Goal: Task Accomplishment & Management: Use online tool/utility

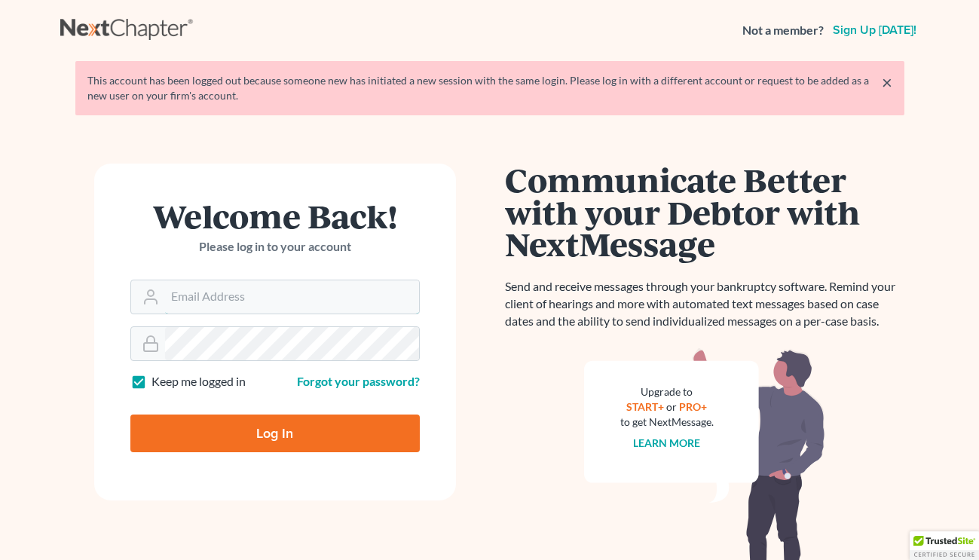
type input "scp@stlbankruptcyfirm.com"
click at [241, 426] on input "Log In" at bounding box center [275, 434] width 290 height 38
type input "Thinking..."
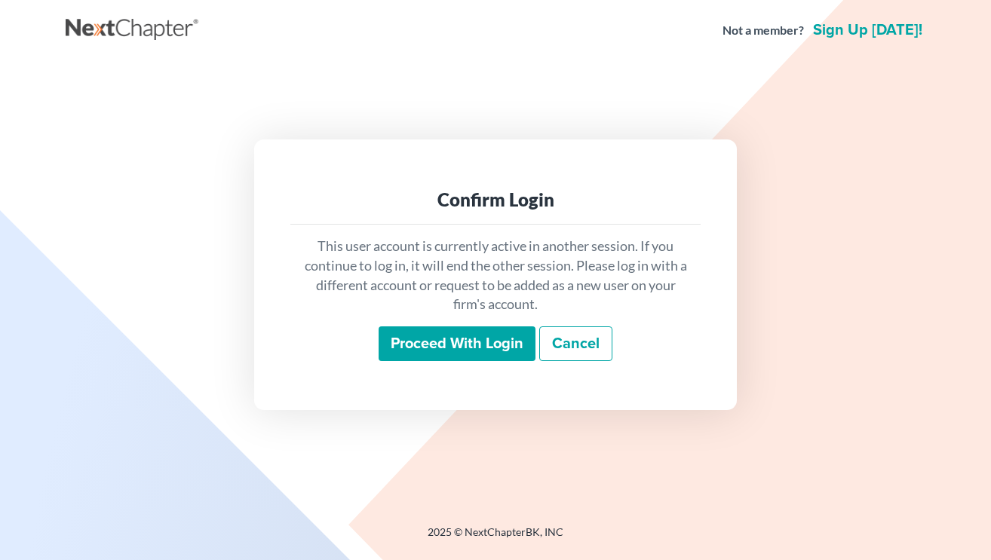
click at [461, 339] on input "Proceed with login" at bounding box center [457, 343] width 157 height 35
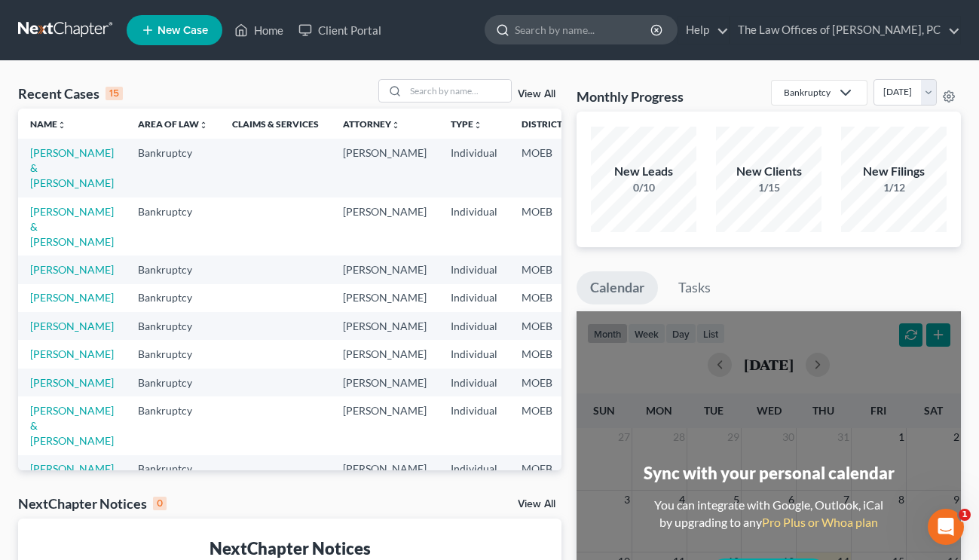
click at [593, 30] on input "search" at bounding box center [584, 30] width 138 height 28
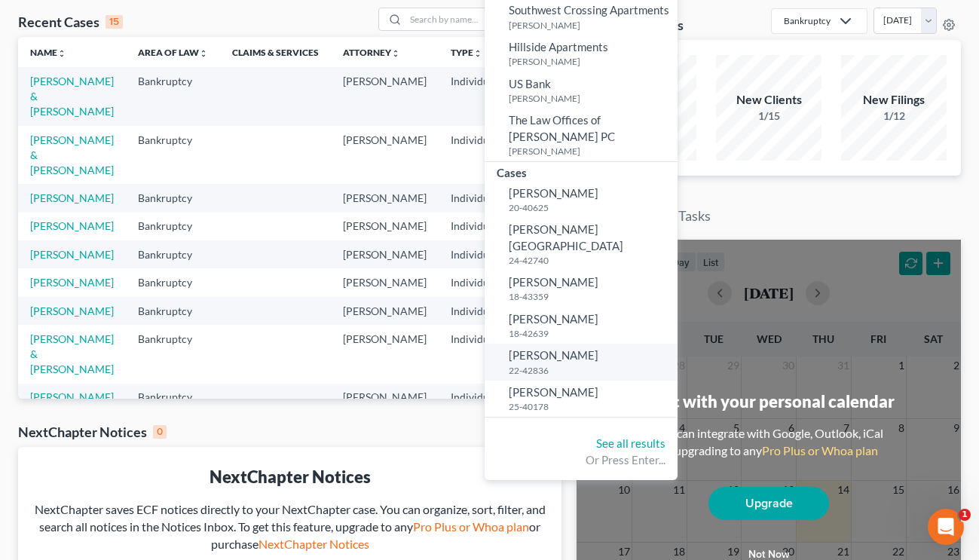
scroll to position [75, 0]
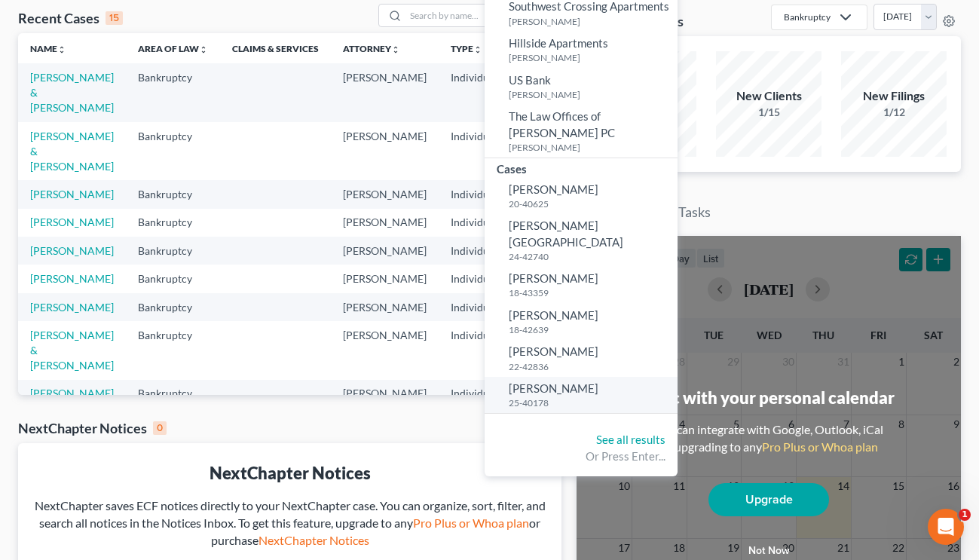
type input "johnson"
click at [586, 382] on span "Johnson, Scott" at bounding box center [554, 389] width 90 height 14
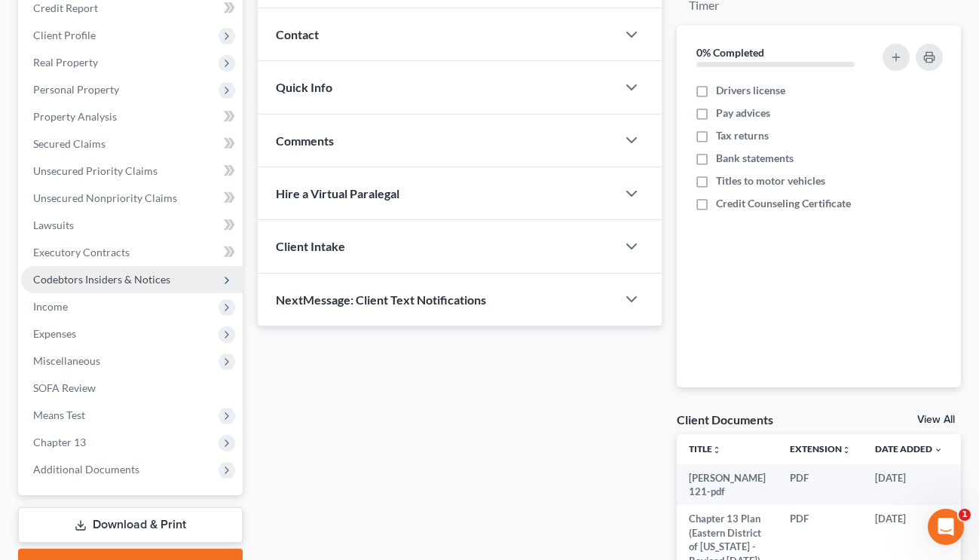
scroll to position [201, 0]
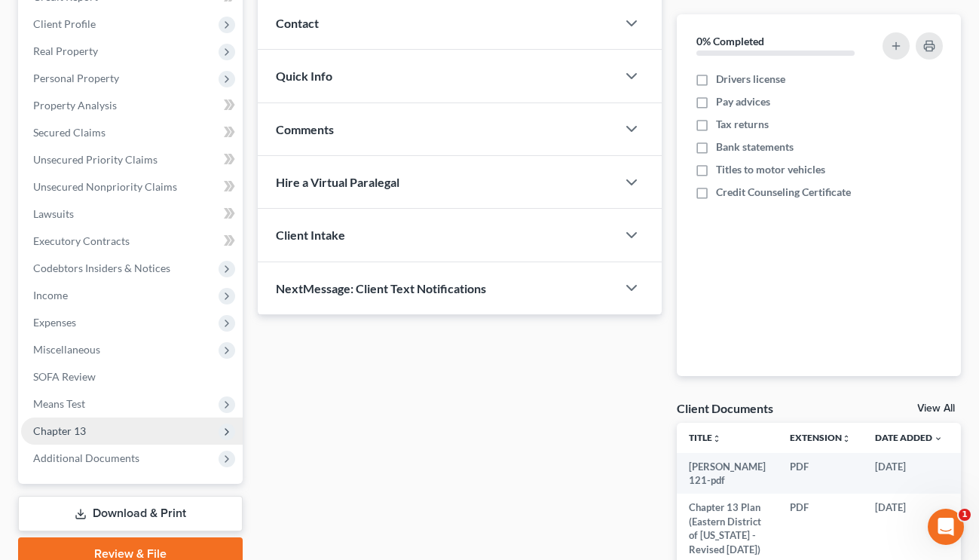
click at [90, 437] on span "Chapter 13" at bounding box center [132, 431] width 222 height 27
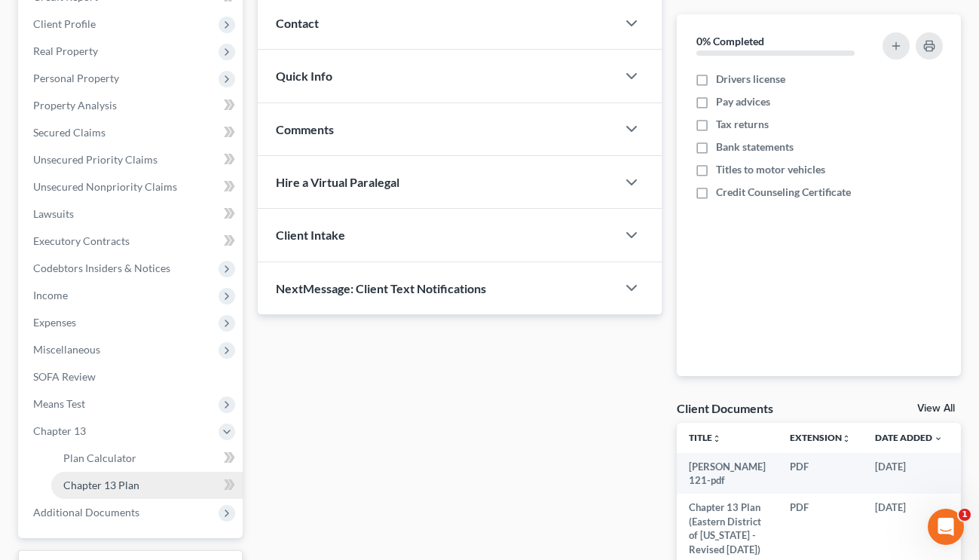
click at [97, 486] on span "Chapter 13 Plan" at bounding box center [101, 485] width 76 height 13
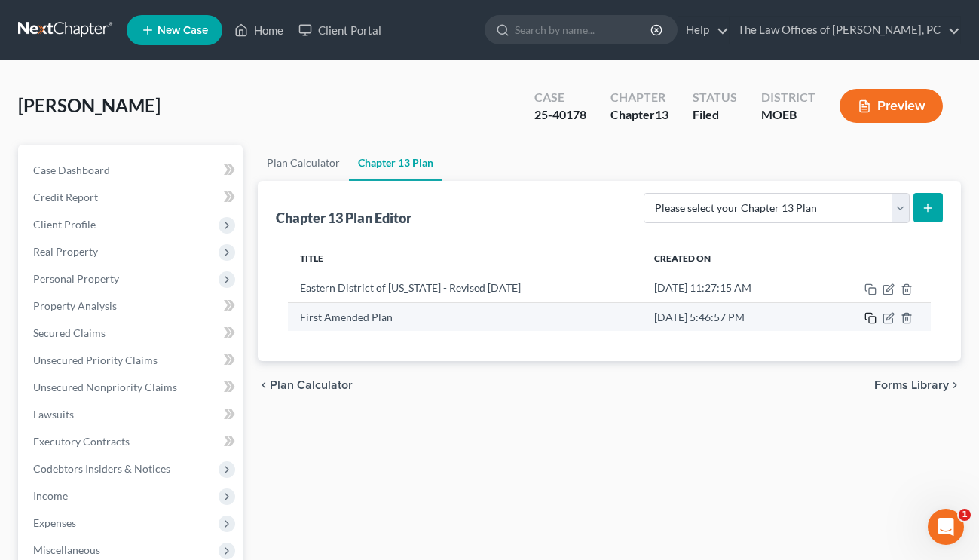
click at [872, 317] on rect "button" at bounding box center [872, 320] width 7 height 7
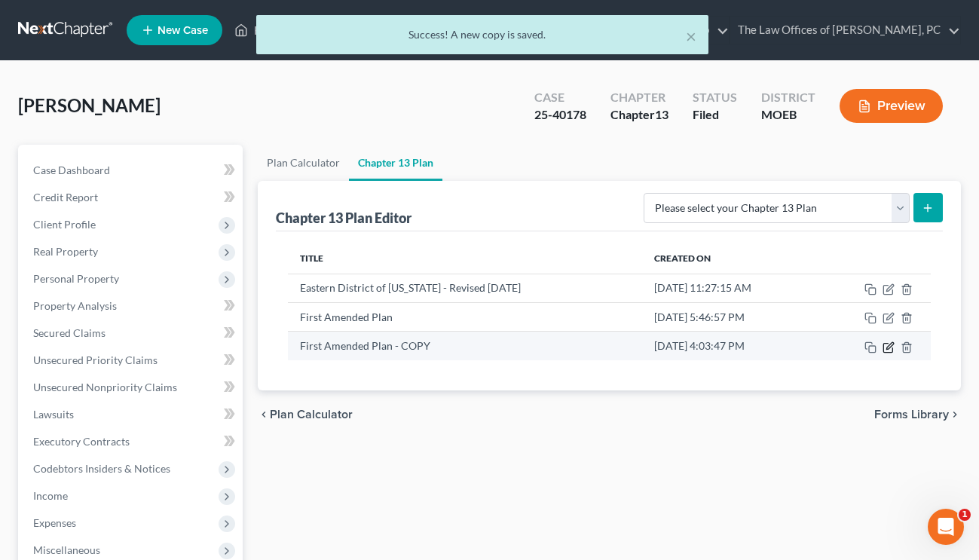
click at [893, 349] on icon "button" at bounding box center [888, 347] width 9 height 9
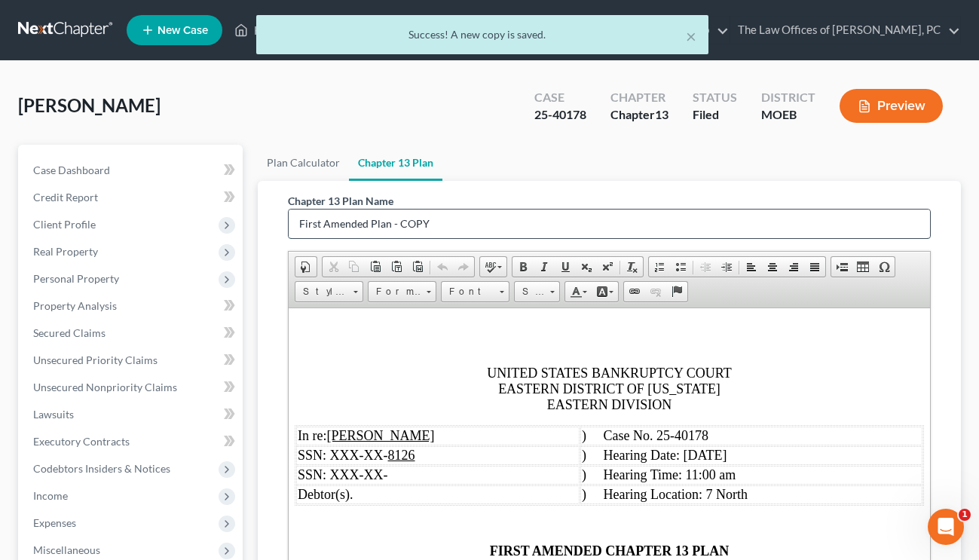
click at [435, 222] on input "First Amended Plan - COPY" at bounding box center [610, 224] width 642 height 29
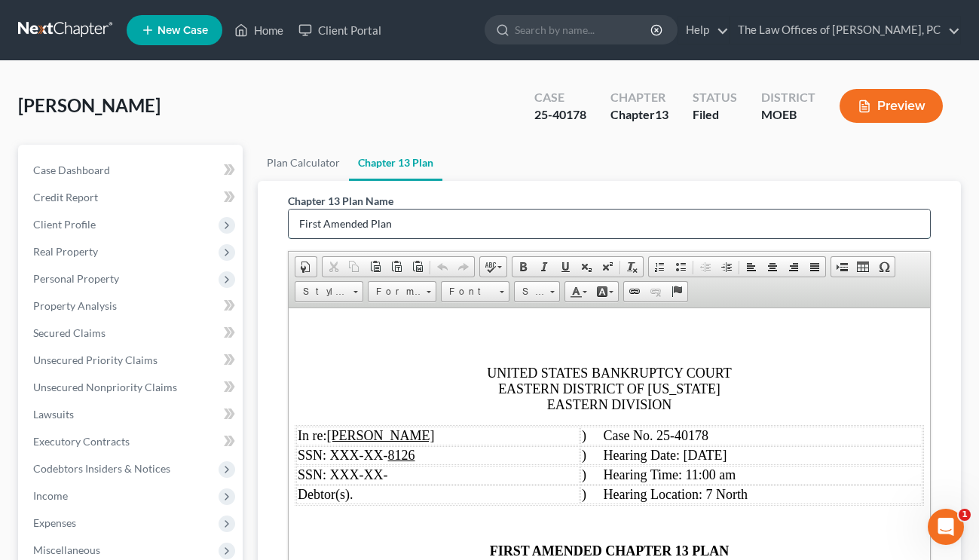
click at [305, 226] on input "First Amended Plan" at bounding box center [610, 224] width 642 height 29
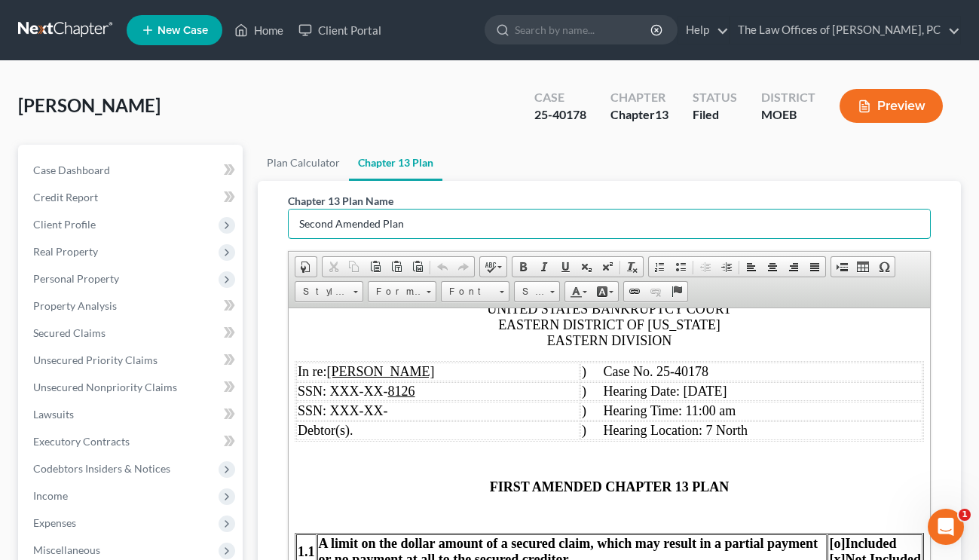
scroll to position [75, 0]
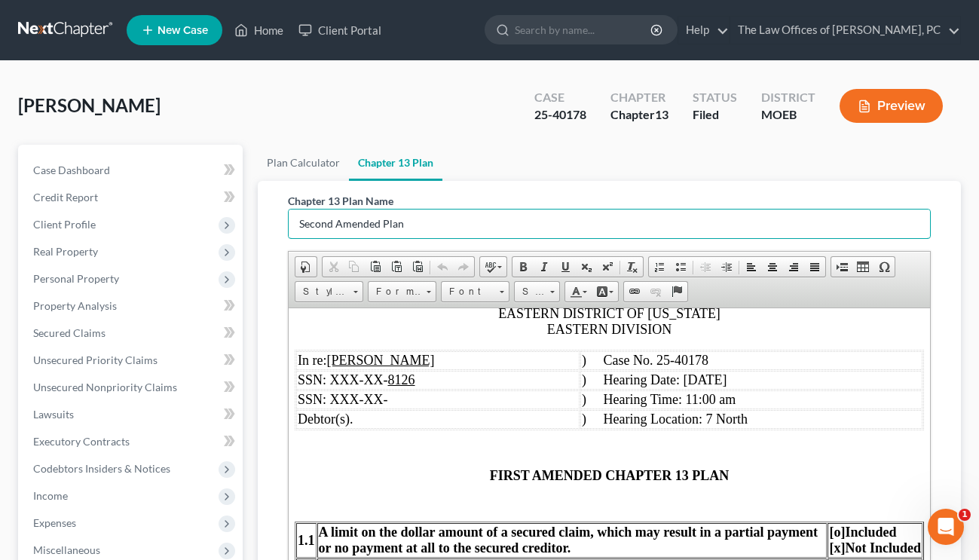
type input "Second Amended Plan"
click at [507, 477] on span "FIRST AMENDED CHAPTER 13 PLAN" at bounding box center [609, 474] width 240 height 15
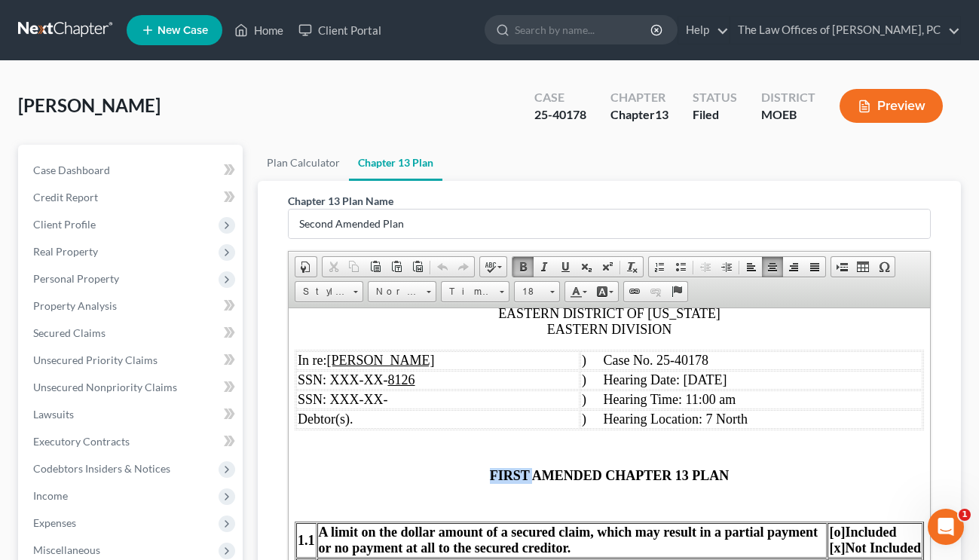
click at [507, 477] on span "FIRST AMENDED CHAPTER 13 PLAN" at bounding box center [609, 474] width 240 height 15
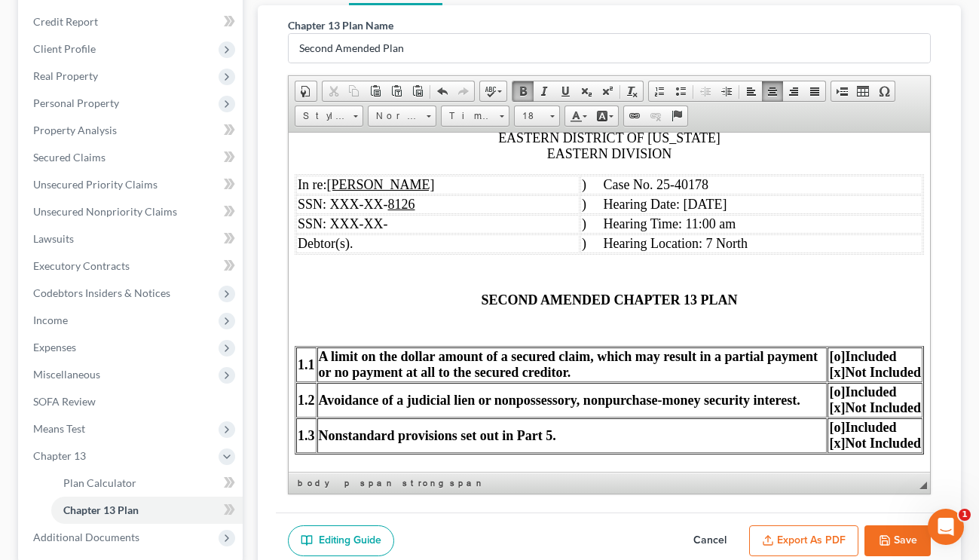
scroll to position [321, 0]
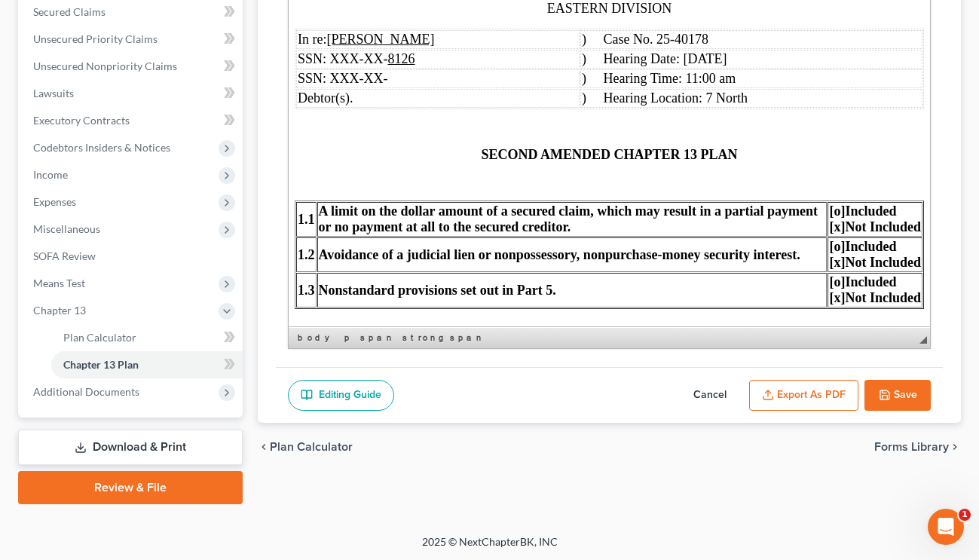
click at [918, 391] on button "Save" at bounding box center [898, 396] width 66 height 32
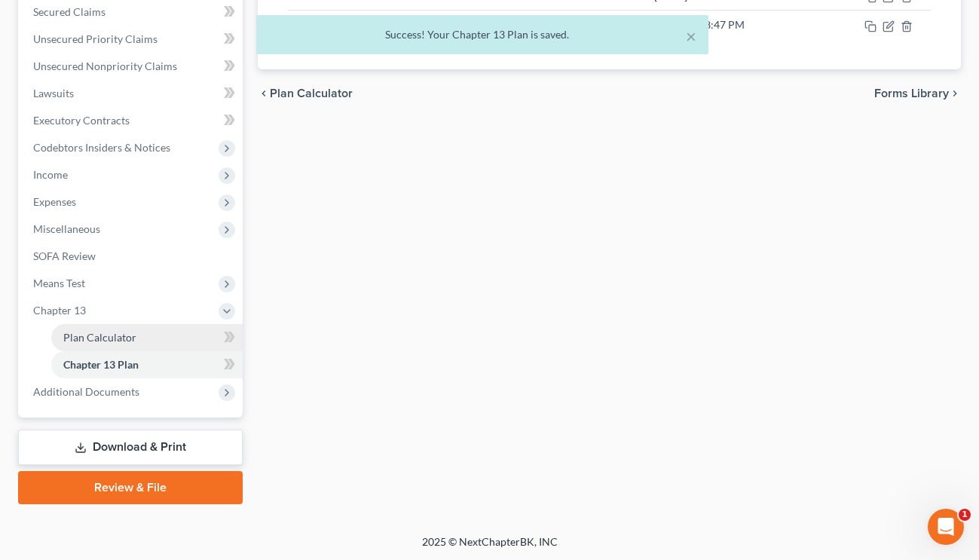
click at [105, 334] on span "Plan Calculator" at bounding box center [99, 337] width 73 height 13
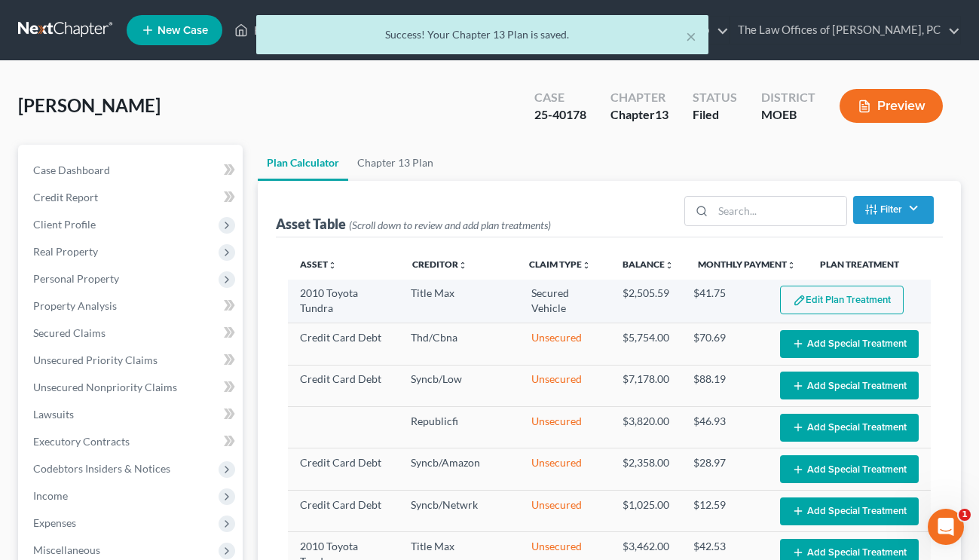
select select "59"
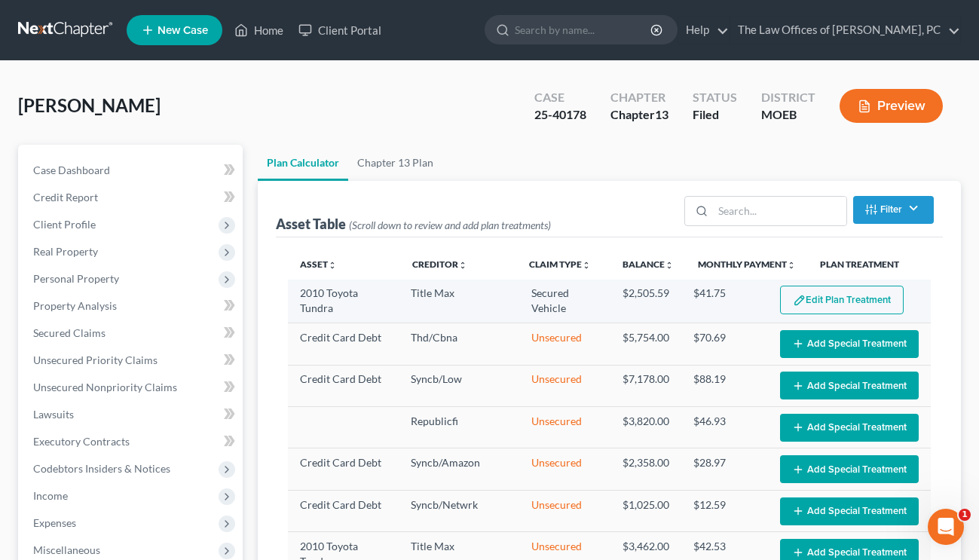
click at [825, 299] on button "Edit Plan Treatment" at bounding box center [842, 300] width 124 height 29
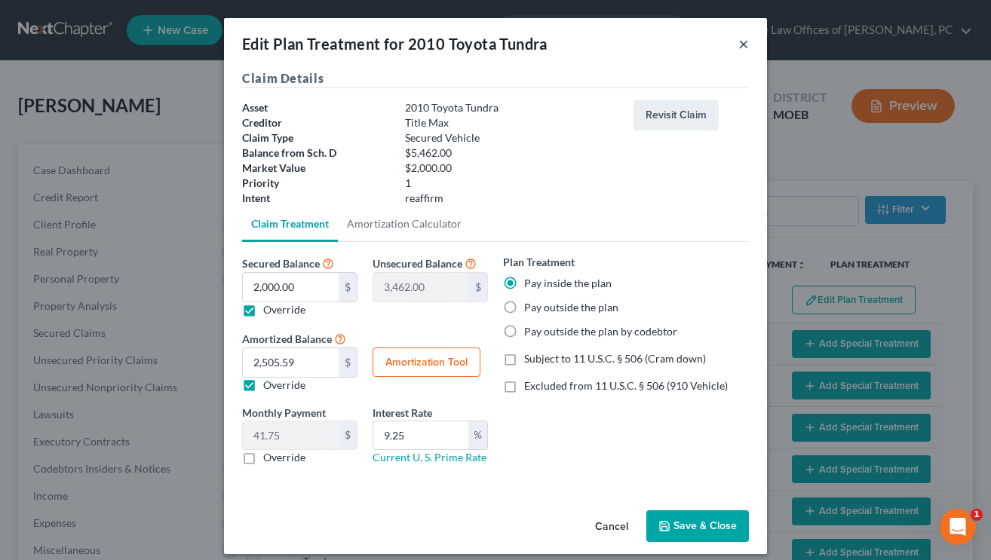
click at [738, 43] on button "×" at bounding box center [743, 44] width 11 height 18
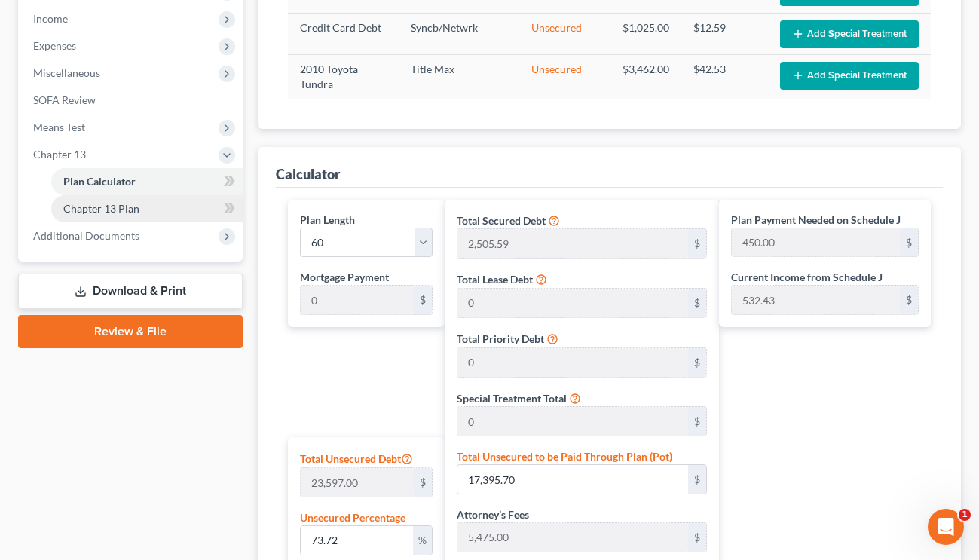
click at [141, 206] on link "Chapter 13 Plan" at bounding box center [147, 208] width 192 height 27
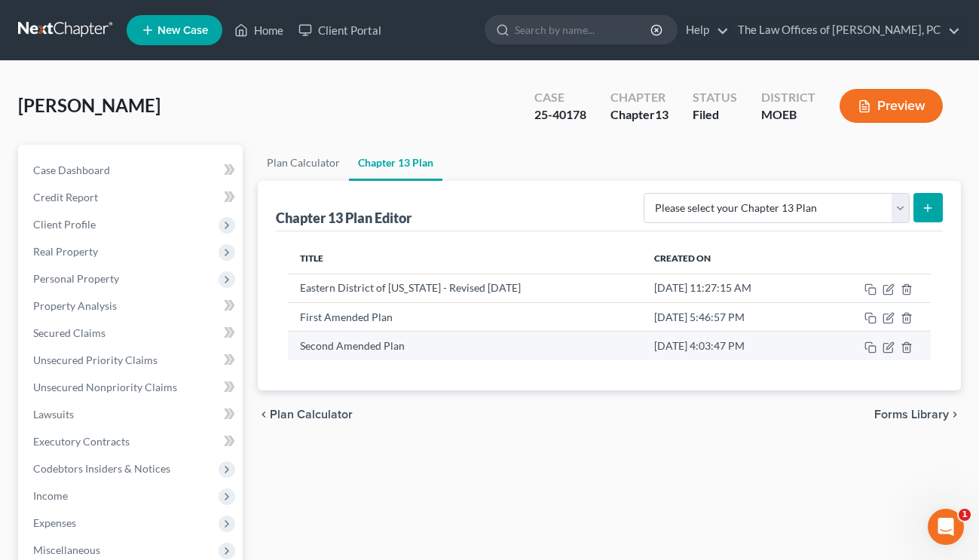
click at [895, 345] on td at bounding box center [874, 346] width 113 height 29
click at [892, 345] on icon "button" at bounding box center [890, 345] width 7 height 7
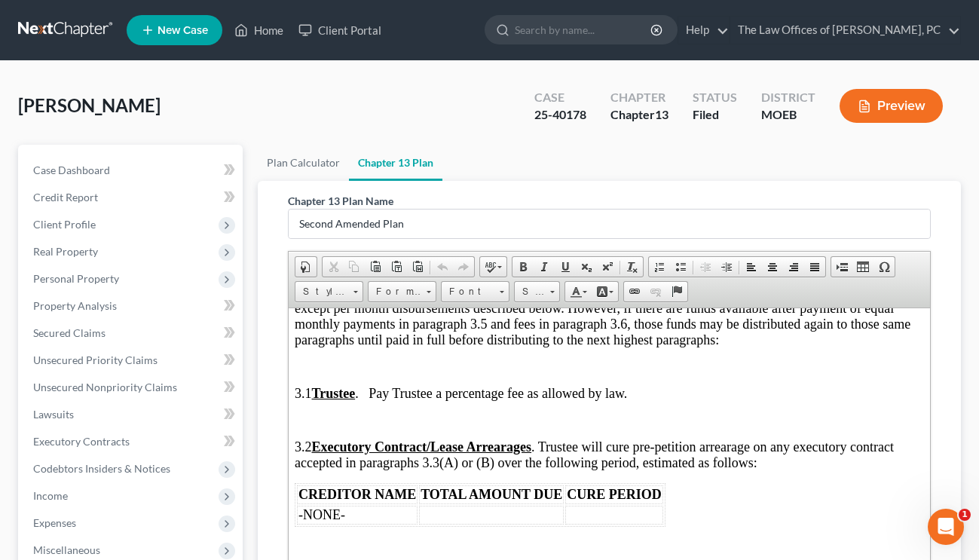
scroll to position [1156, 0]
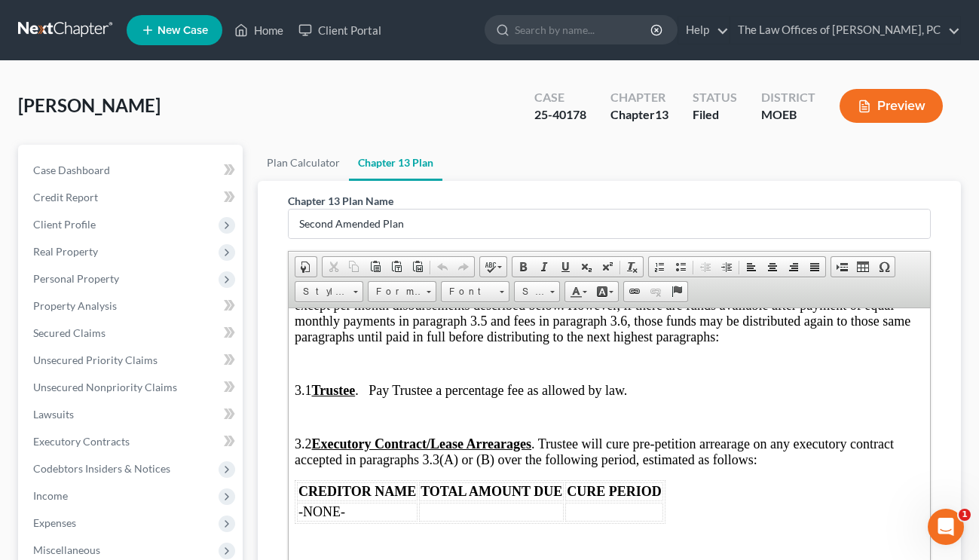
drag, startPoint x: 63, startPoint y: 526, endPoint x: 274, endPoint y: 492, distance: 214.7
click at [274, 492] on div "Chapter 13 Plan Name Second Amended Plan Rich Text Editor, document-ckeditor Ed…" at bounding box center [609, 462] width 703 height 563
drag, startPoint x: 225, startPoint y: 522, endPoint x: 671, endPoint y: 165, distance: 570.7
click at [687, 164] on ul "Plan Calculator Chapter 13 Plan" at bounding box center [609, 163] width 703 height 36
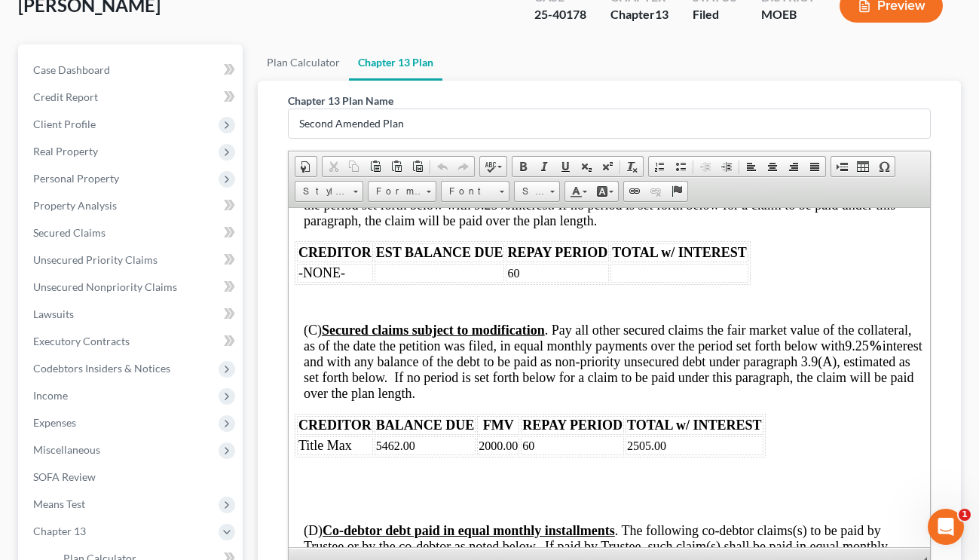
scroll to position [2538, 0]
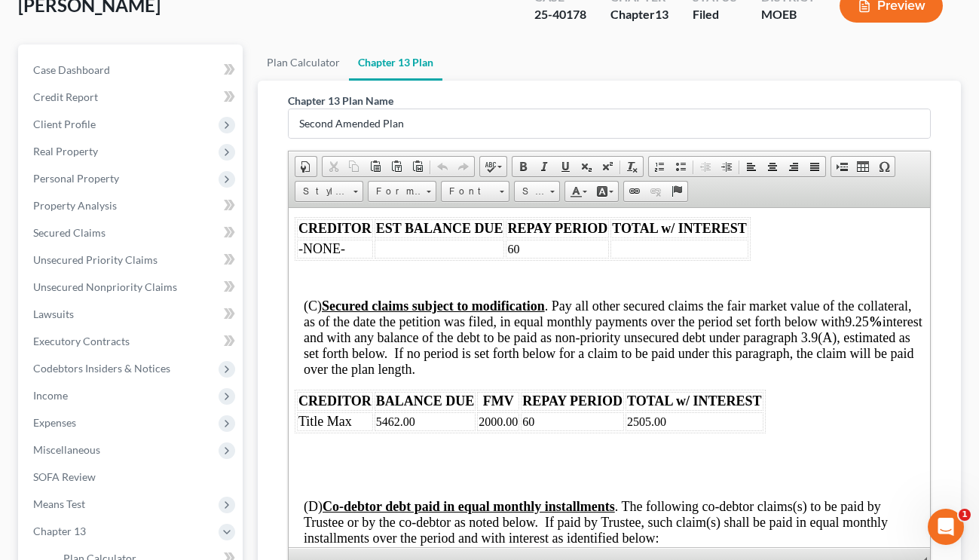
click at [360, 423] on td "Title Max" at bounding box center [334, 421] width 76 height 19
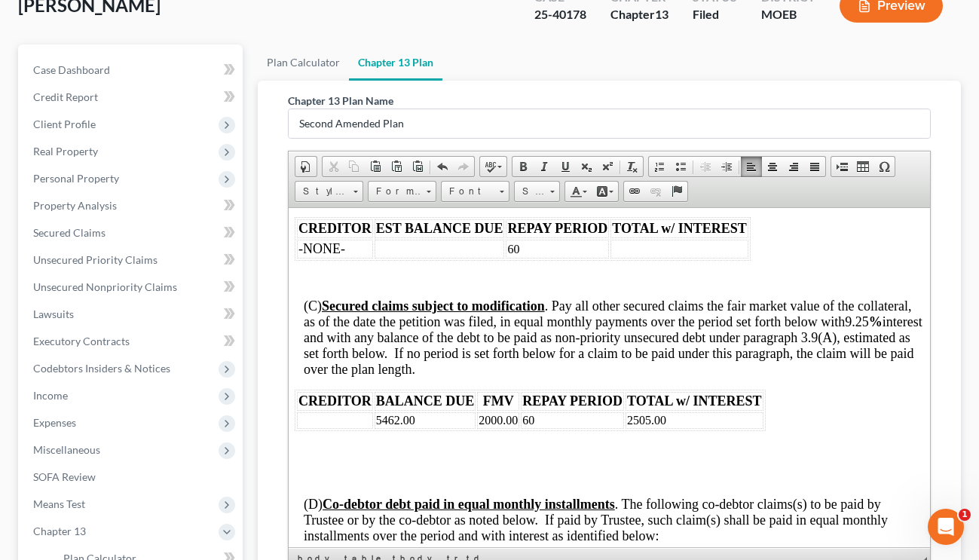
click at [430, 424] on td "5462.00" at bounding box center [425, 420] width 102 height 17
click at [556, 424] on td "60" at bounding box center [571, 420] width 103 height 17
click at [503, 428] on td "2000.00" at bounding box center [498, 420] width 42 height 17
click at [657, 427] on td "2505.00" at bounding box center [685, 420] width 137 height 17
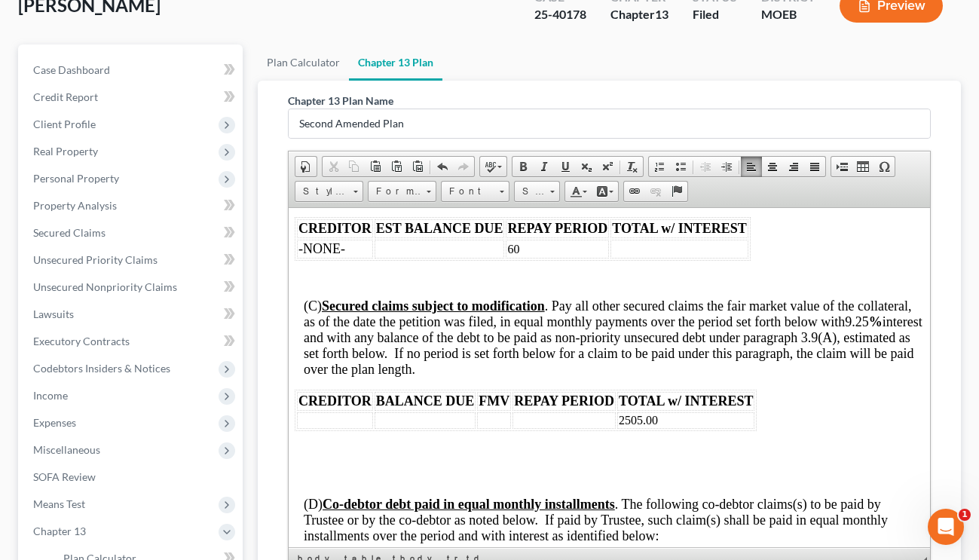
click at [657, 427] on td "2505.00" at bounding box center [685, 420] width 137 height 17
click at [637, 424] on td "2505.00" at bounding box center [685, 420] width 137 height 17
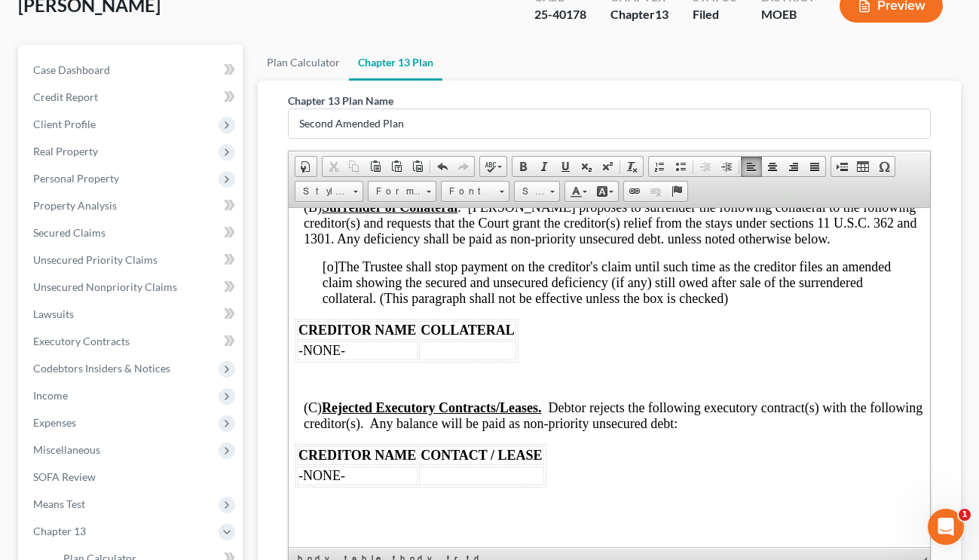
scroll to position [3820, 0]
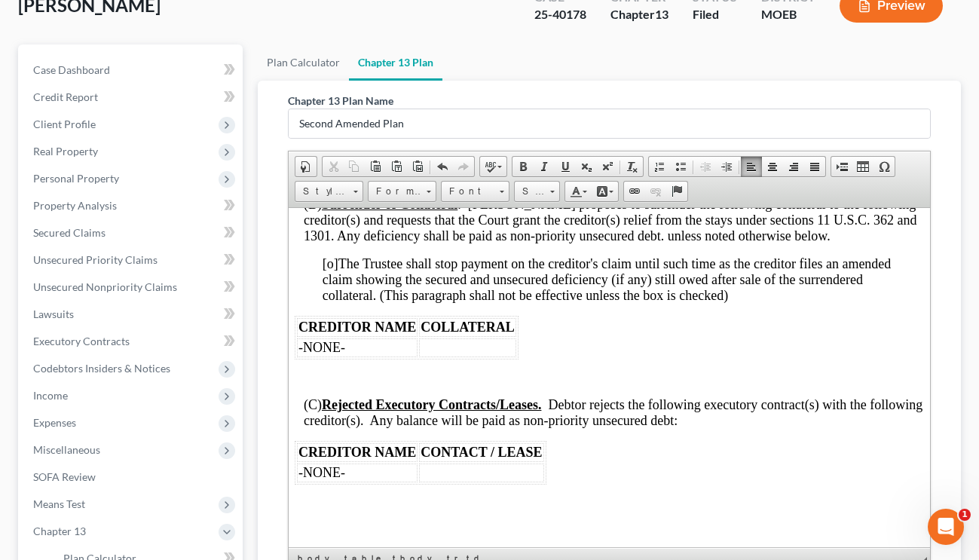
click at [370, 355] on td "-NONE-" at bounding box center [356, 347] width 121 height 19
click at [228, 230] on icon at bounding box center [227, 232] width 7 height 11
drag, startPoint x: 432, startPoint y: 357, endPoint x: 531, endPoint y: 350, distance: 99.0
click at [433, 356] on td at bounding box center [466, 347] width 97 height 19
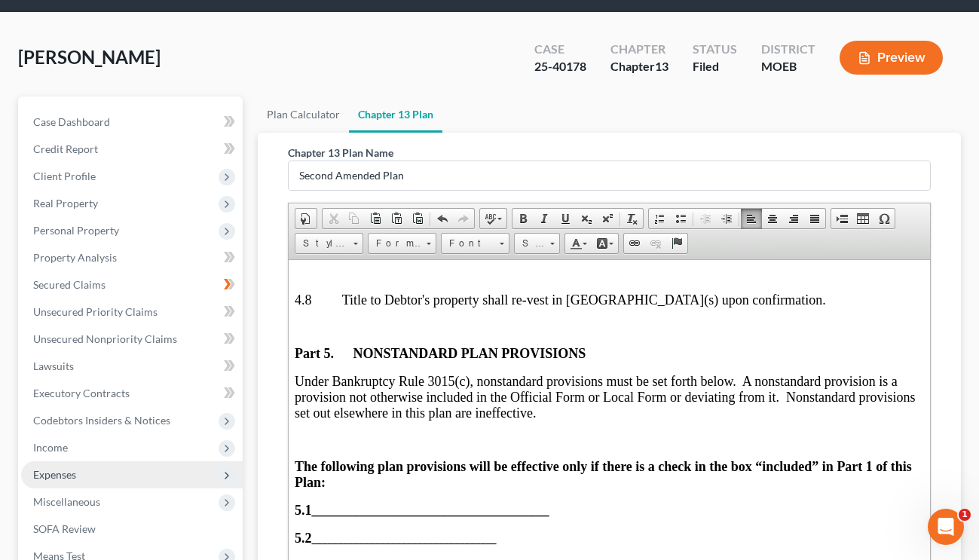
scroll to position [50, 0]
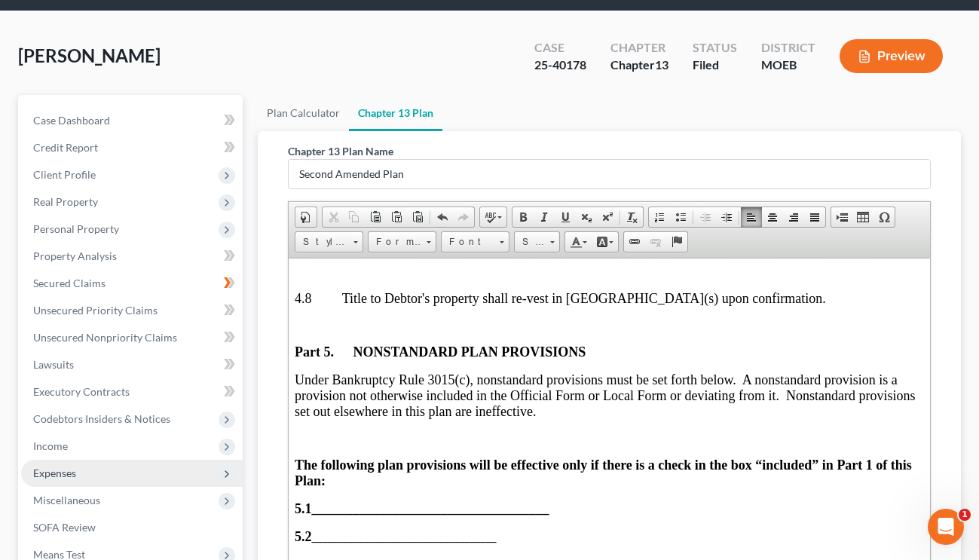
click at [231, 472] on icon at bounding box center [227, 474] width 12 height 12
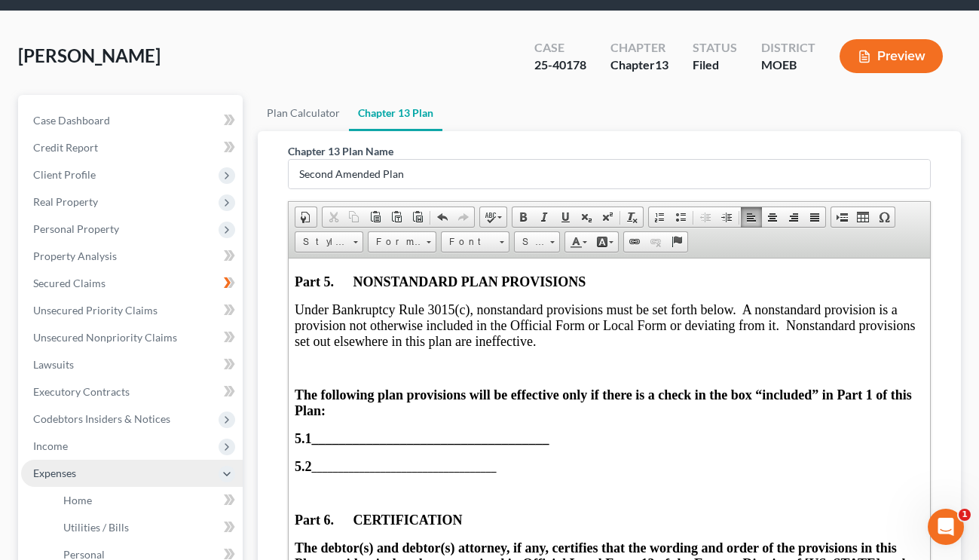
scroll to position [5061, 0]
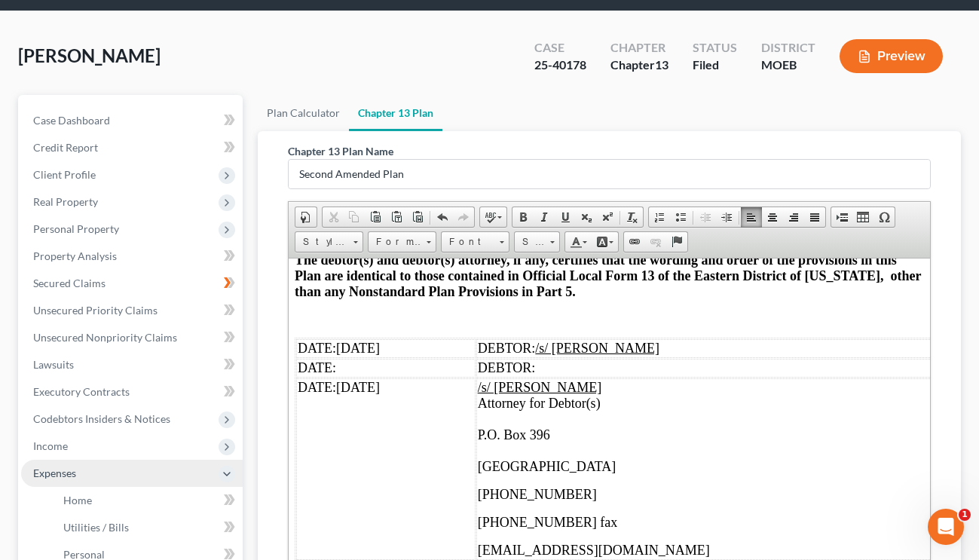
drag, startPoint x: 342, startPoint y: 332, endPoint x: 391, endPoint y: 332, distance: 49.8
click at [391, 339] on td "DATE: 05/20/25" at bounding box center [385, 348] width 179 height 19
drag, startPoint x: 342, startPoint y: 376, endPoint x: 392, endPoint y: 373, distance: 49.9
click at [392, 378] on td "DATE: 05/20/25" at bounding box center [385, 469] width 179 height 182
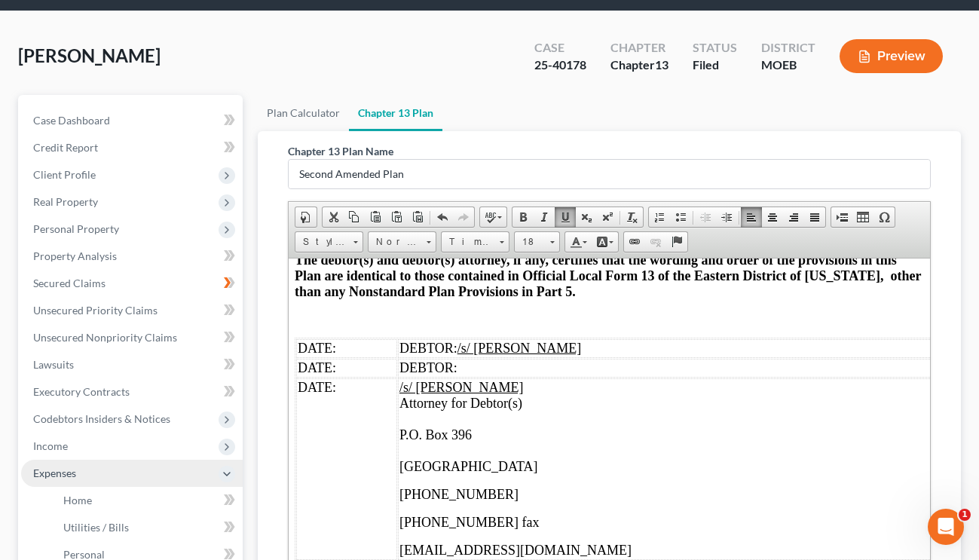
click at [366, 339] on td "DATE:" at bounding box center [346, 348] width 101 height 19
click at [397, 339] on td "DATE:" at bounding box center [346, 348] width 101 height 19
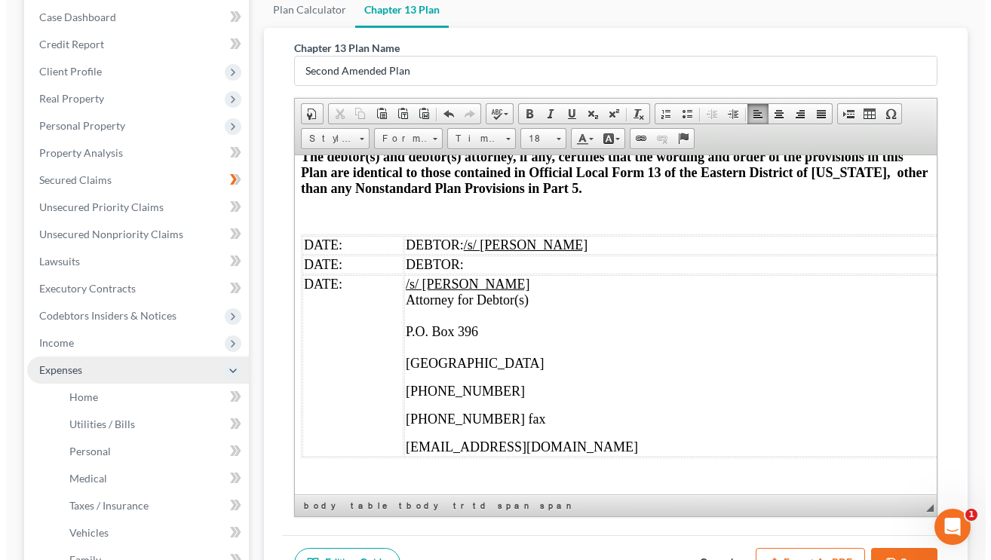
scroll to position [176, 0]
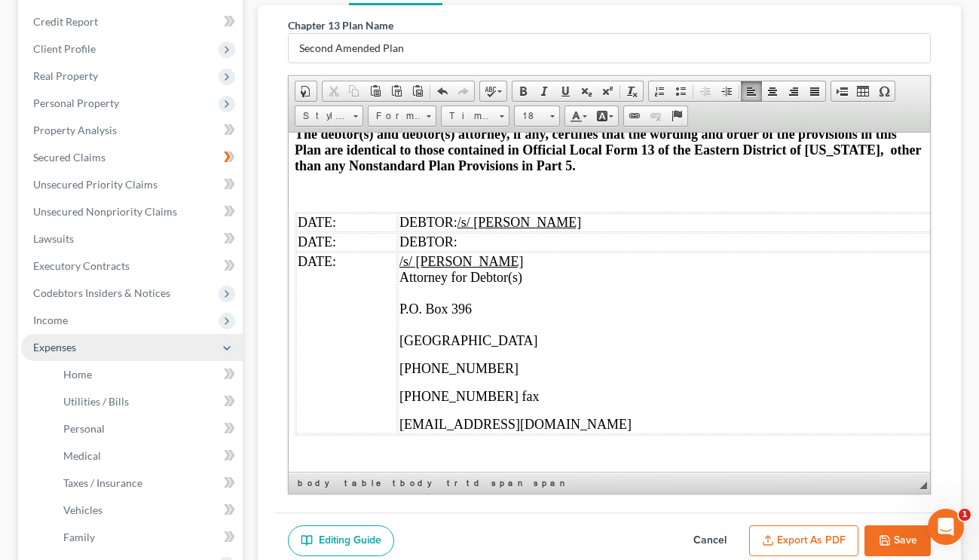
click at [799, 534] on button "Export as PDF" at bounding box center [803, 542] width 109 height 32
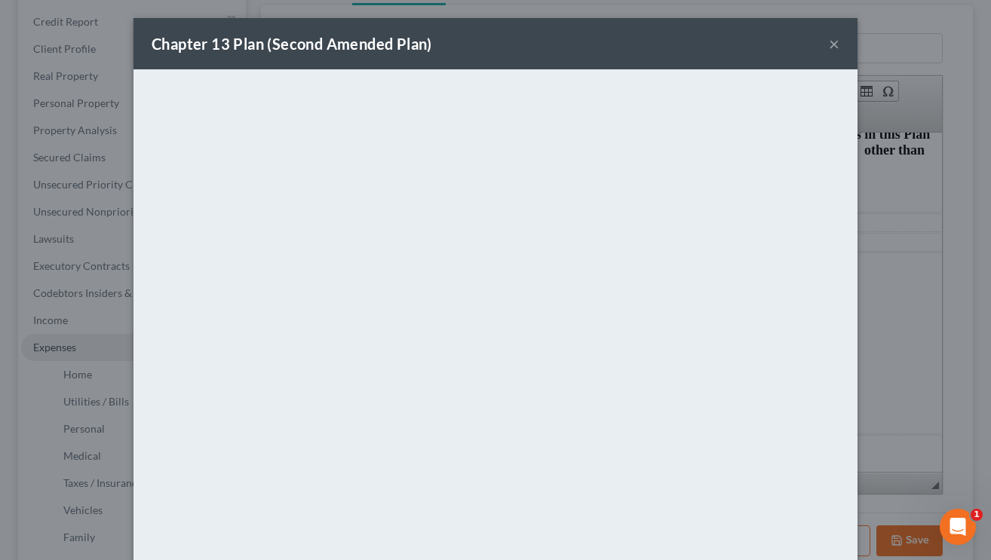
click at [829, 43] on button "×" at bounding box center [834, 44] width 11 height 18
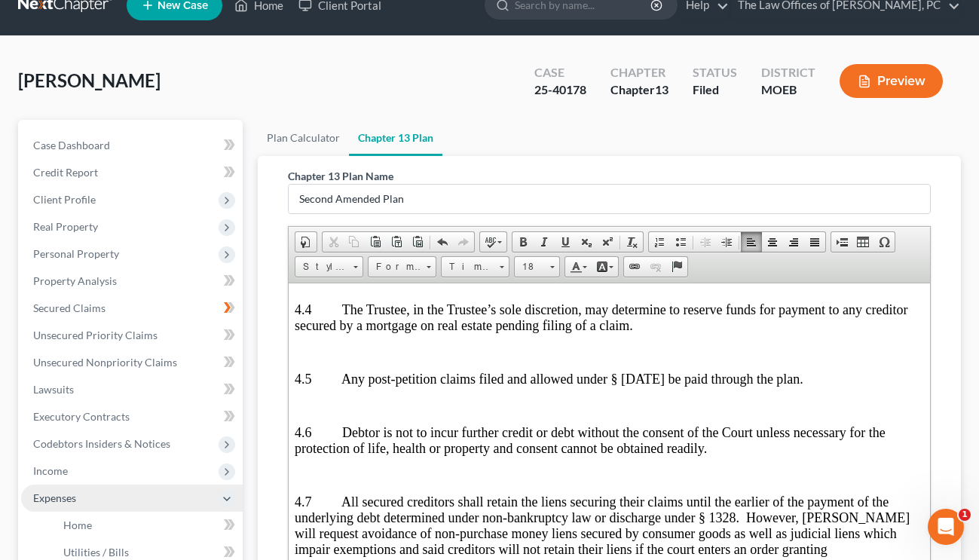
scroll to position [4357, 0]
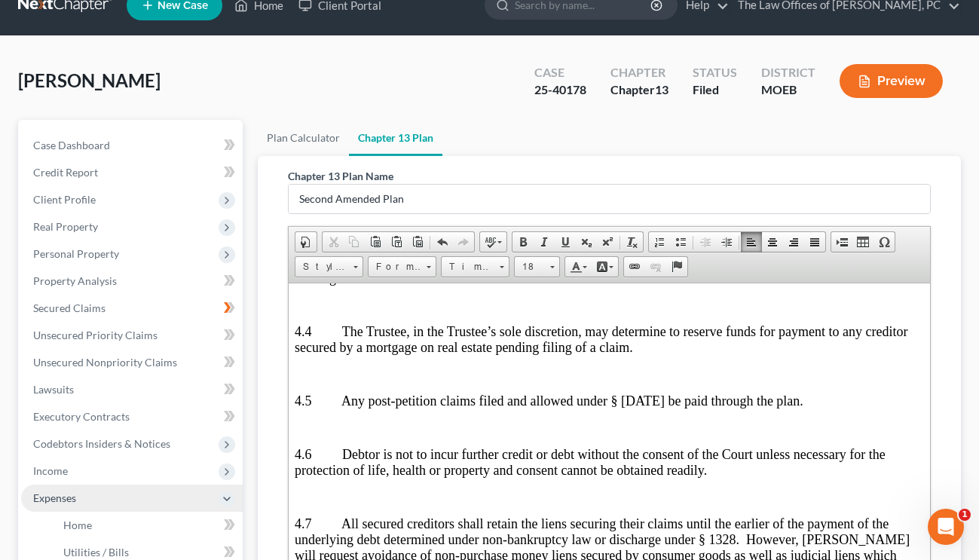
click at [946, 407] on div "Chapter 13 Plan Name Second Amended Plan Rich Text Editor, document-ckeditor Ed…" at bounding box center [609, 437] width 703 height 563
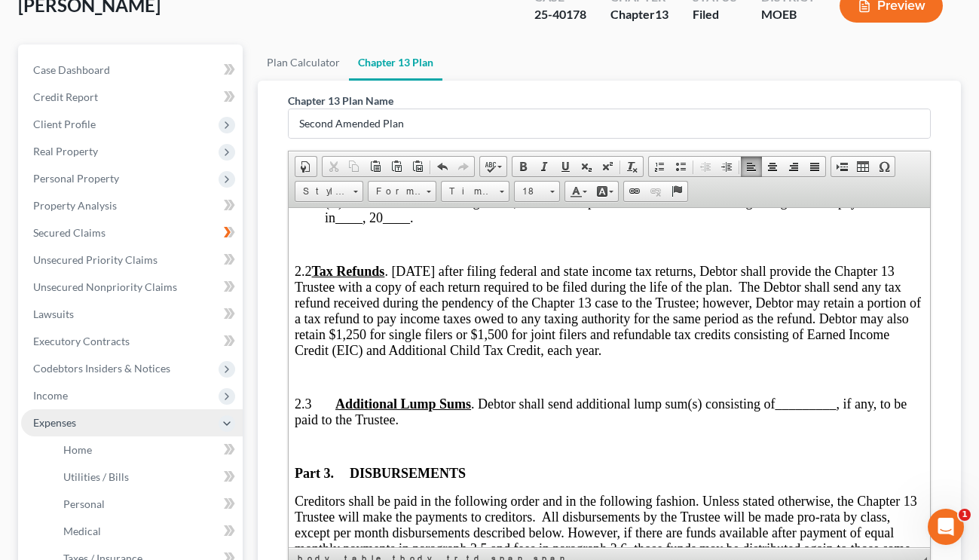
scroll to position [0, 0]
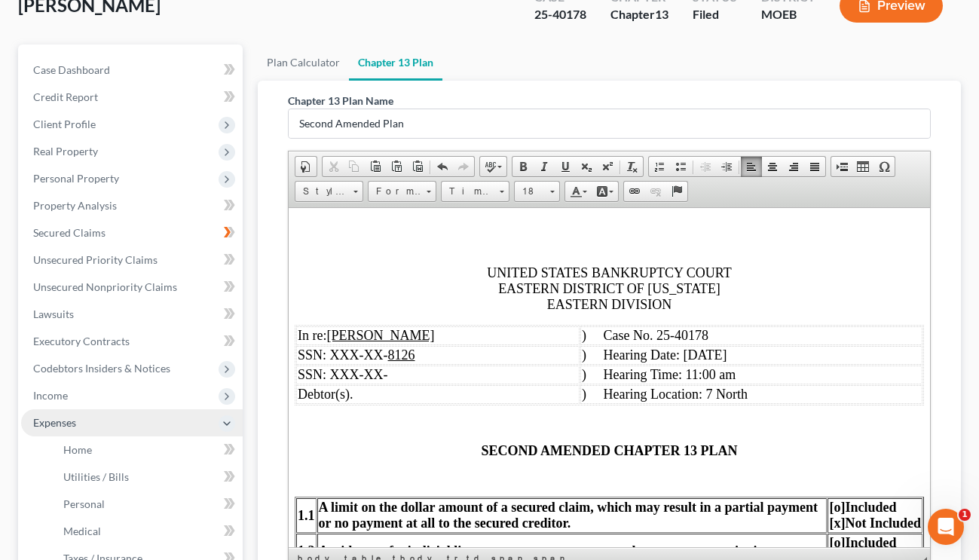
drag, startPoint x: 664, startPoint y: 350, endPoint x: 738, endPoint y: 359, distance: 75.2
click at [738, 359] on td ") Hearing Date: June 26, 2025" at bounding box center [751, 354] width 342 height 19
drag, startPoint x: 678, startPoint y: 374, endPoint x: 722, endPoint y: 374, distance: 43.7
click at [722, 374] on span ") Hearing Time: 11:00 am" at bounding box center [658, 373] width 154 height 15
click at [945, 299] on div "Chapter 13 Plan Name Second Amended Plan Rich Text Editor, document-ckeditor Ed…" at bounding box center [609, 362] width 703 height 563
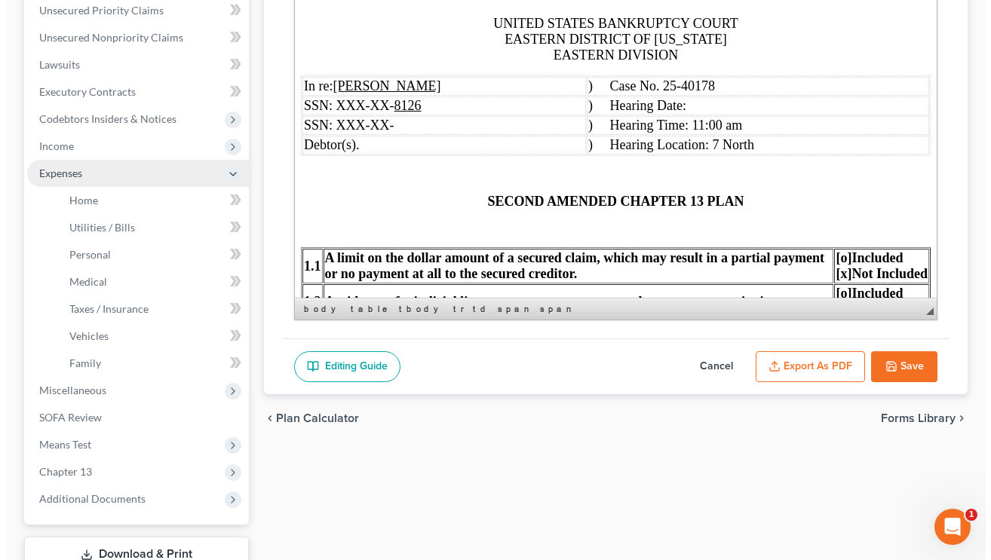
scroll to position [457, 0]
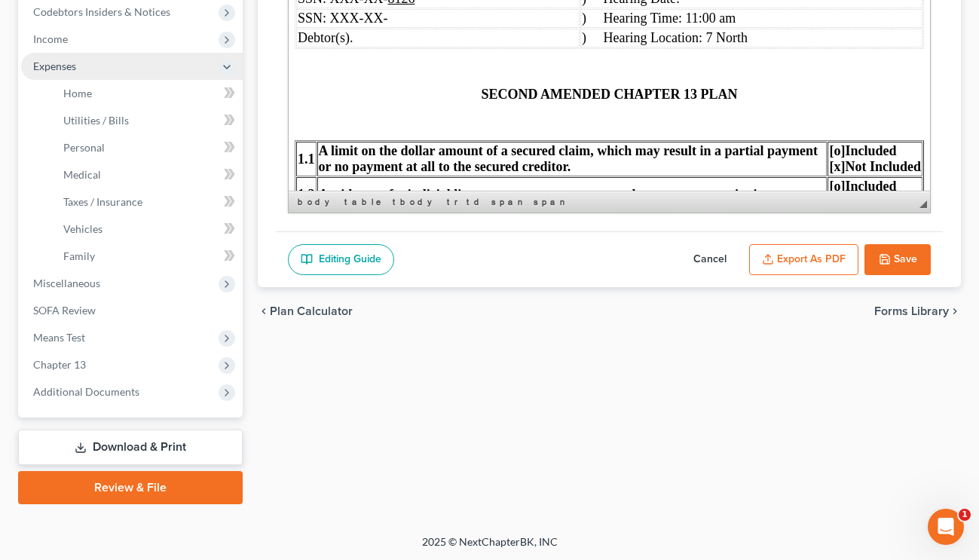
click at [777, 248] on button "Export as PDF" at bounding box center [803, 260] width 109 height 32
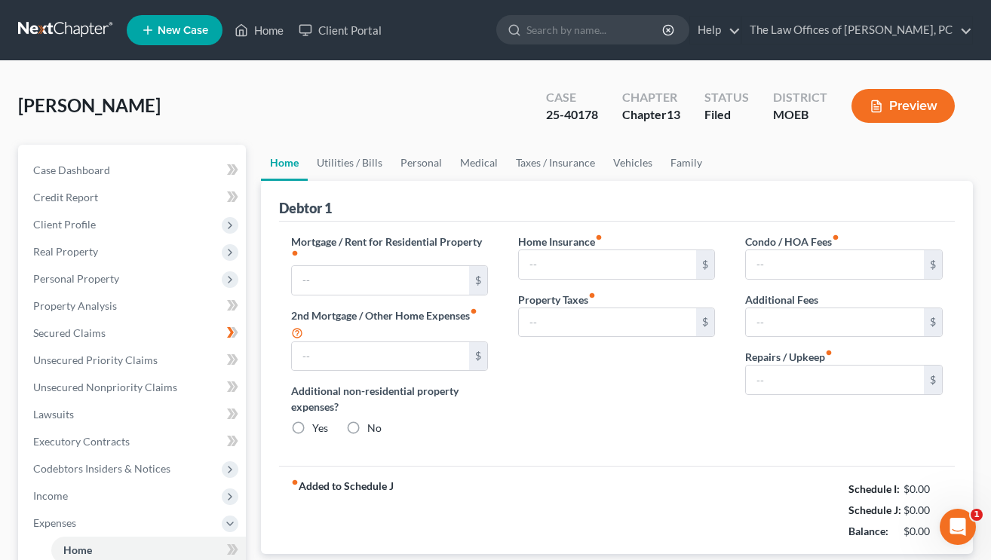
type input "0.00"
radio input "true"
type input "50.00"
type input "0.00"
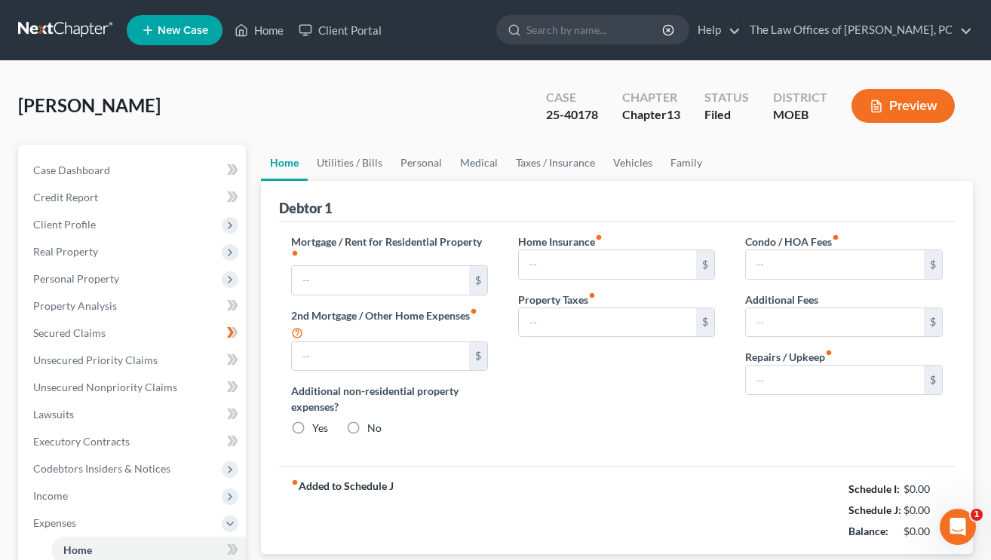
type input "0.00"
type input "200.00"
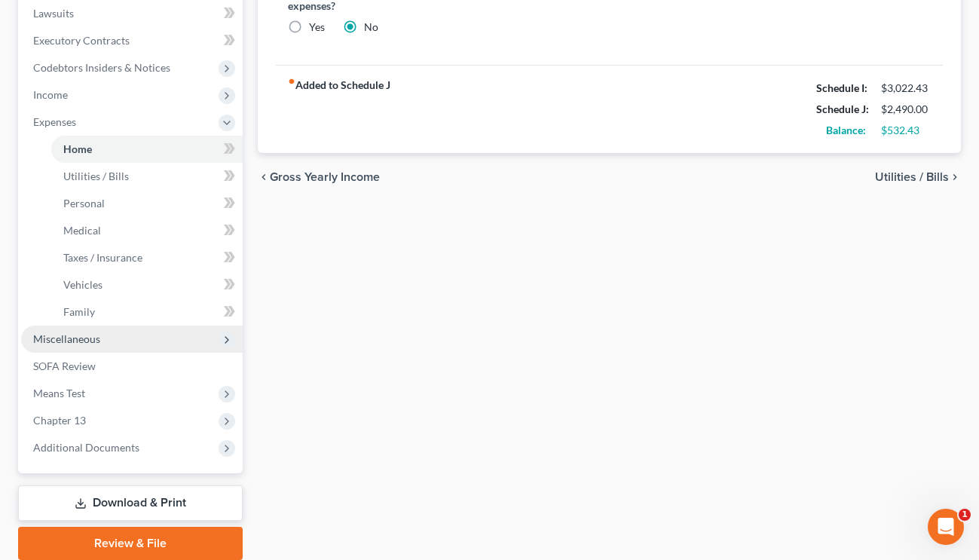
scroll to position [427, 0]
